Goal: Task Accomplishment & Management: Use online tool/utility

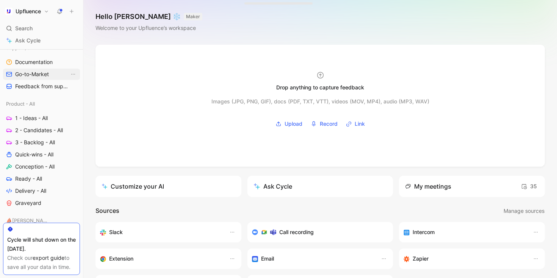
scroll to position [251, 0]
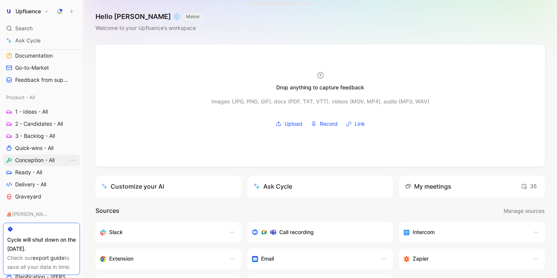
click at [32, 158] on span "Conception - All" at bounding box center [34, 161] width 39 height 8
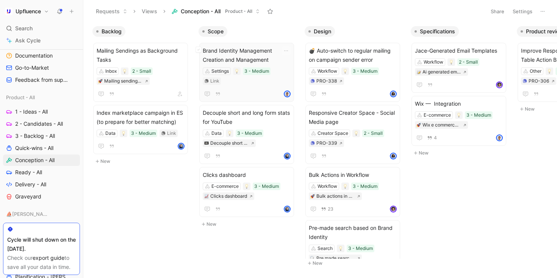
click at [259, 57] on span "Brand Identity Management Creation and Management" at bounding box center [247, 55] width 88 height 18
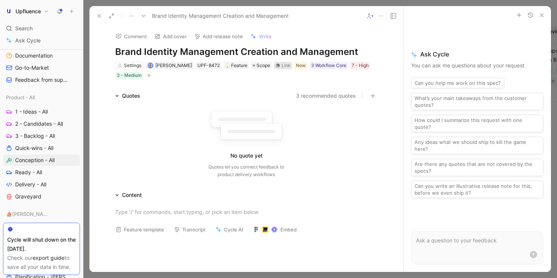
click at [282, 66] on div "Link" at bounding box center [286, 66] width 9 height 8
click at [250, 54] on h1 "Brand Identity Management Creation and Management" at bounding box center [246, 52] width 262 height 12
copy h1 "Brand Identity Management Creation and Management"
click at [282, 67] on div "Link" at bounding box center [286, 66] width 9 height 8
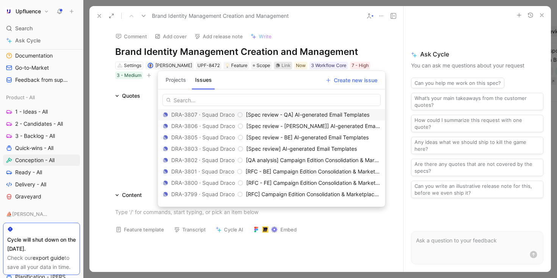
click at [171, 80] on button "Projects" at bounding box center [176, 80] width 27 height 12
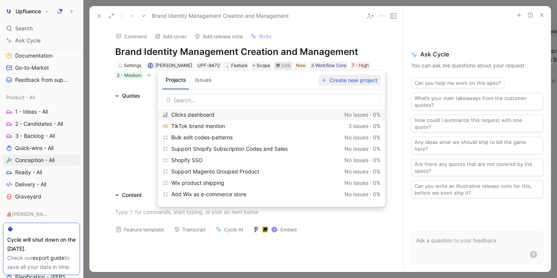
click at [333, 80] on span "Create new project" at bounding box center [349, 80] width 55 height 9
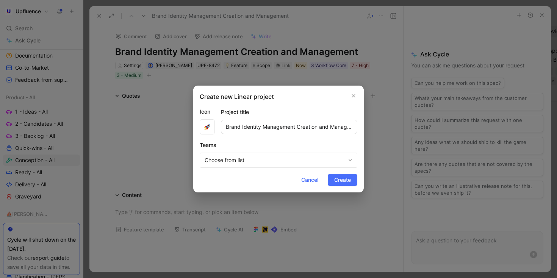
click at [326, 167] on button "Choose from list" at bounding box center [279, 160] width 158 height 15
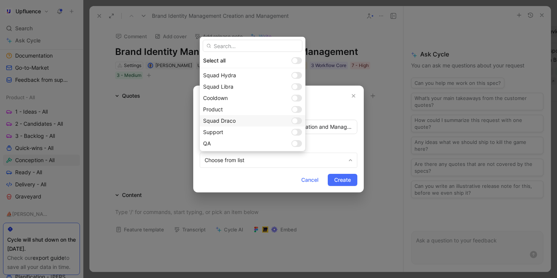
click at [291, 118] on div at bounding box center [296, 120] width 11 height 7
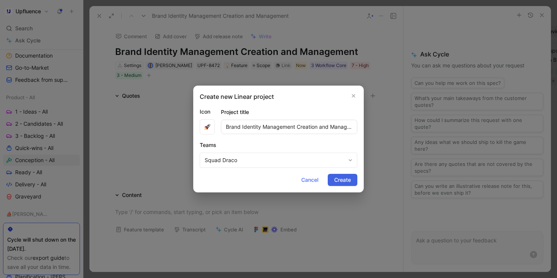
click at [342, 177] on span "Create" at bounding box center [342, 179] width 17 height 9
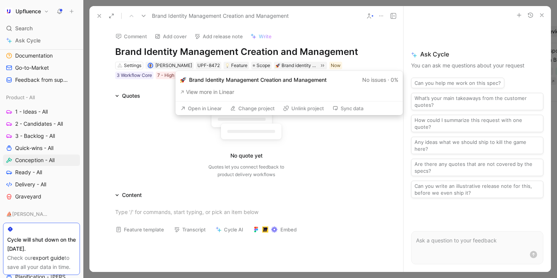
click at [205, 108] on button "Open in Linear" at bounding box center [201, 108] width 48 height 11
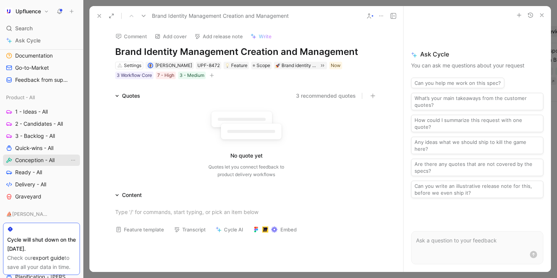
click at [49, 163] on span "Conception - All" at bounding box center [34, 161] width 39 height 8
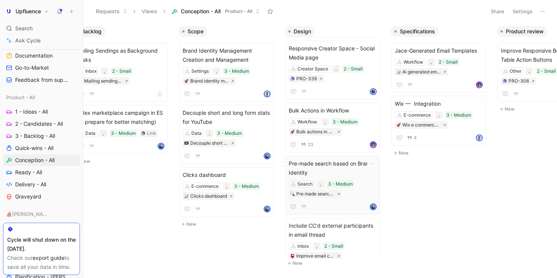
scroll to position [62, 0]
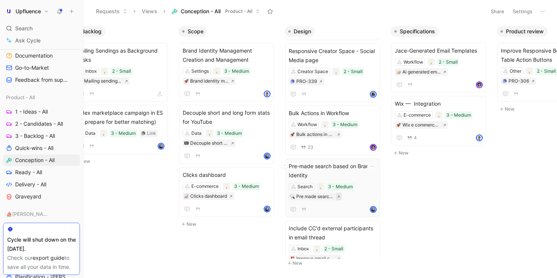
click at [337, 199] on button at bounding box center [339, 197] width 6 height 8
